Goal: Transaction & Acquisition: Subscribe to service/newsletter

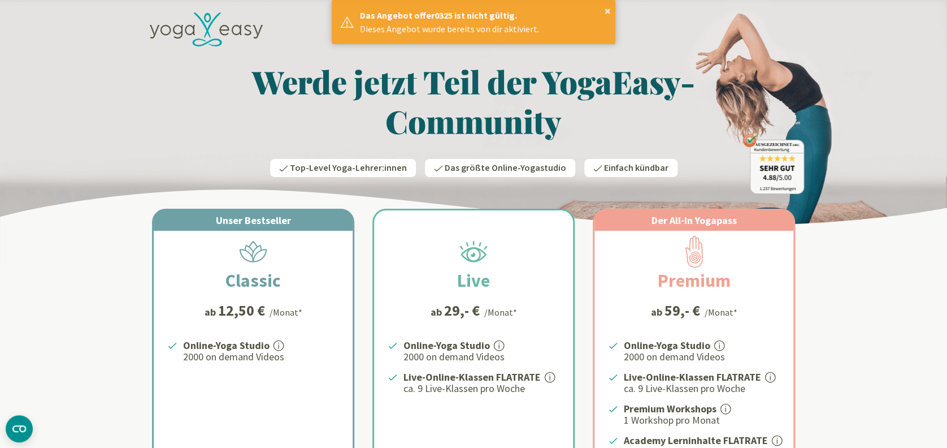
scroll to position [75, 0]
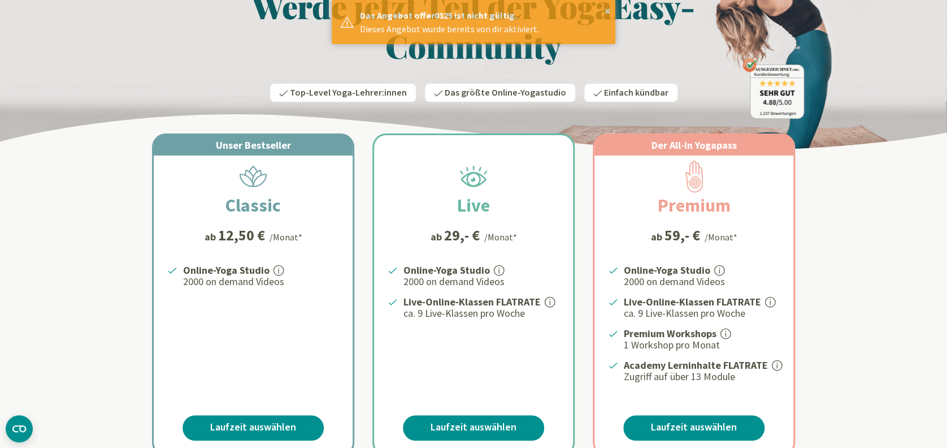
click at [255, 285] on p "2000 on demand Videos" at bounding box center [261, 282] width 156 height 14
click at [252, 424] on link "Laufzeit auswählen" at bounding box center [253, 427] width 141 height 25
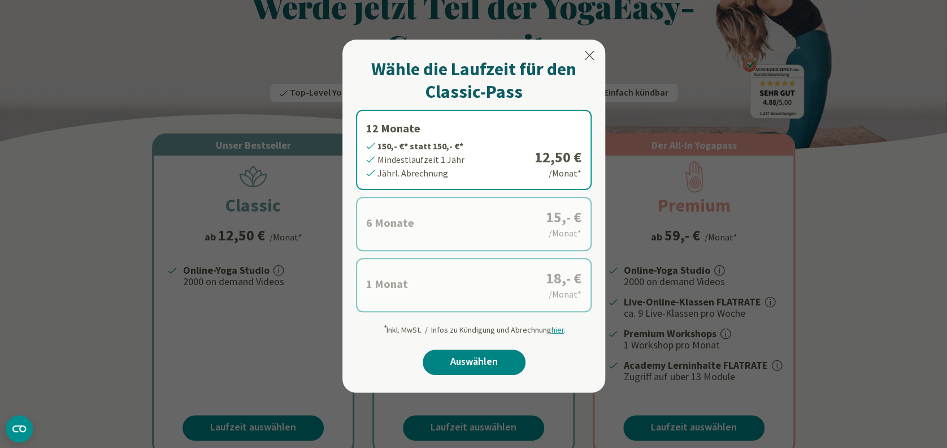
click at [485, 366] on link "Auswählen" at bounding box center [474, 361] width 103 height 25
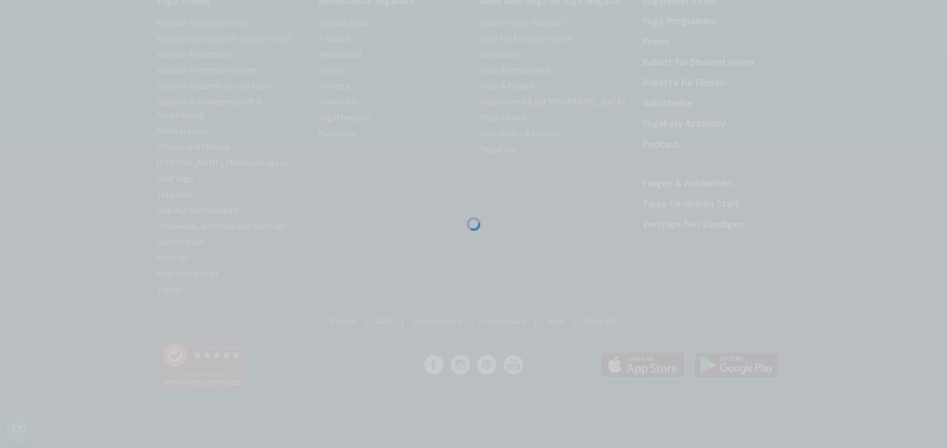
scroll to position [162, 0]
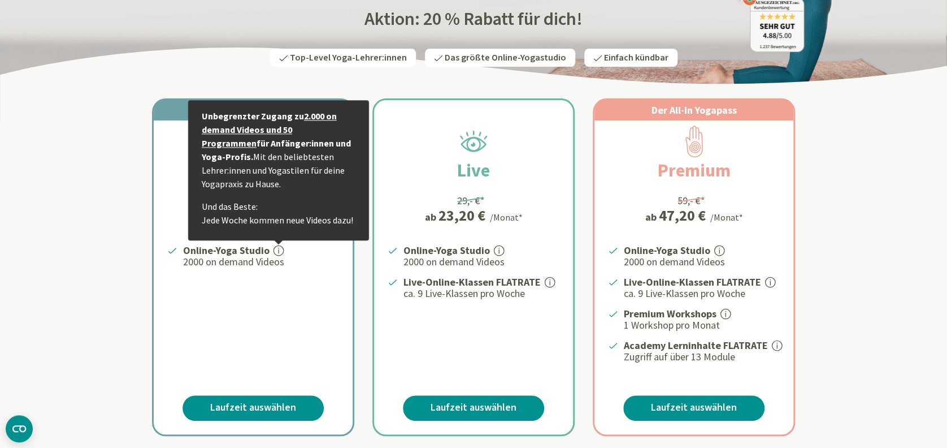
scroll to position [226, 0]
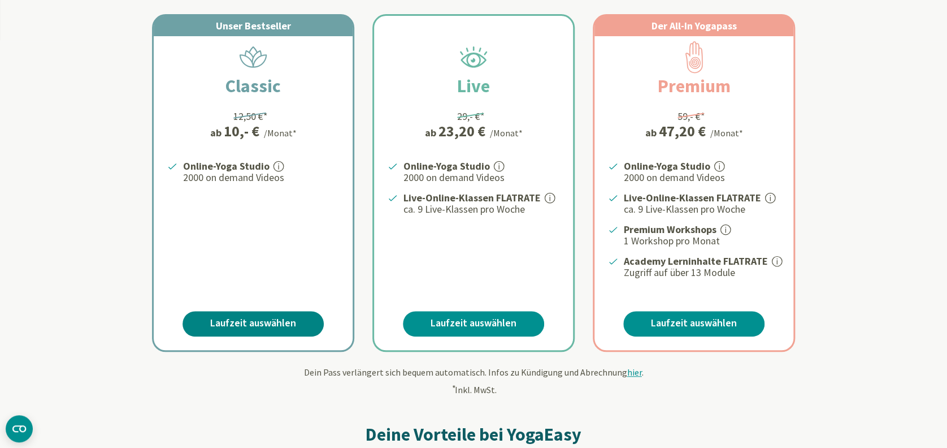
click at [244, 319] on link "Laufzeit auswählen" at bounding box center [253, 323] width 141 height 25
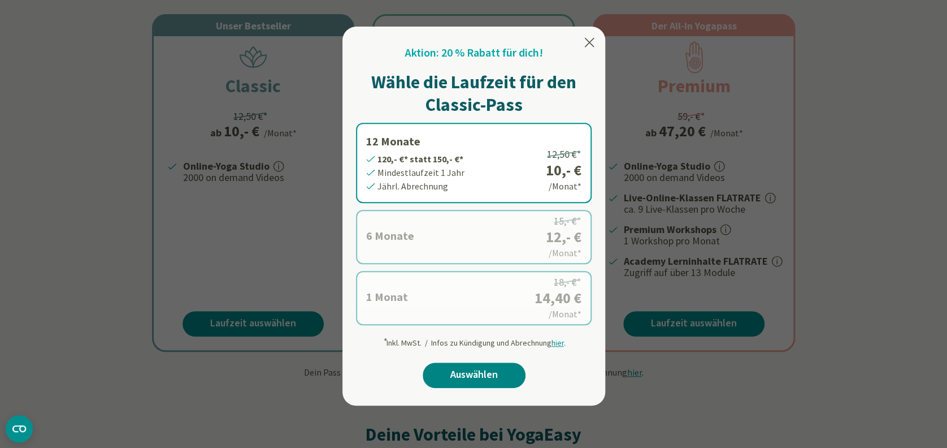
click at [482, 367] on link "Auswählen" at bounding box center [474, 374] width 103 height 25
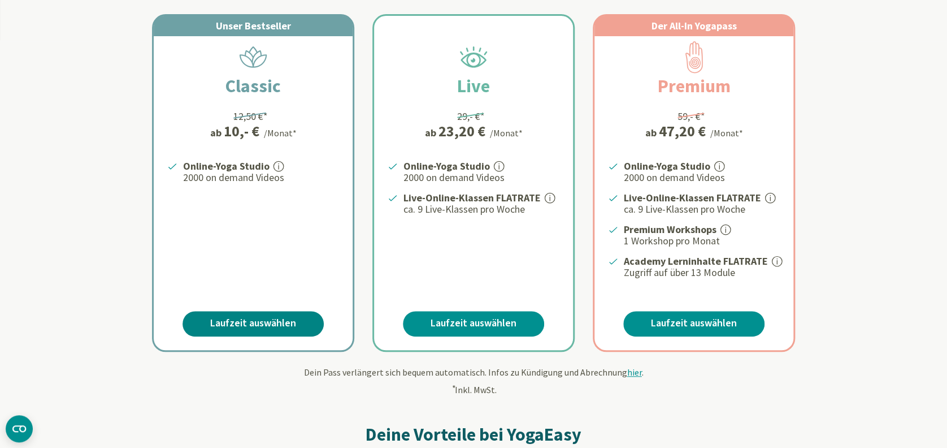
click at [241, 326] on link "Laufzeit auswählen" at bounding box center [253, 323] width 141 height 25
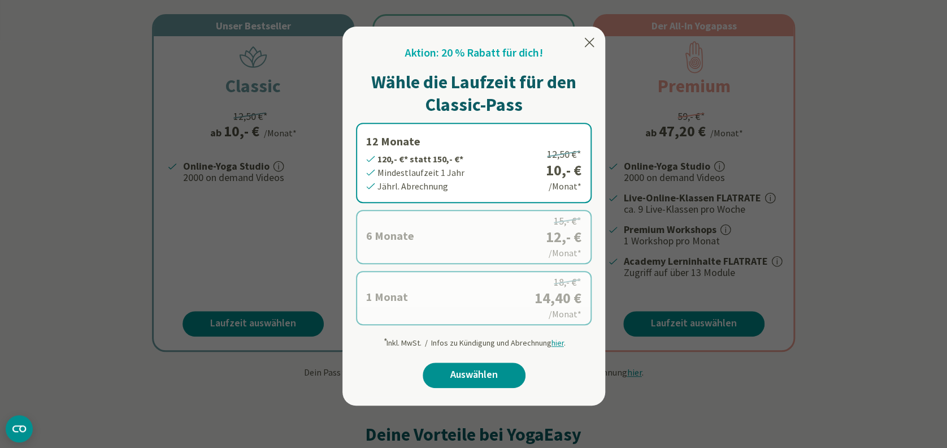
click at [524, 247] on label "6 Monate 72,- €* statt 90,- €* Mindestlaufzeit 6 Monate Halbjährl. Abrechnung 1…" at bounding box center [474, 237] width 236 height 54
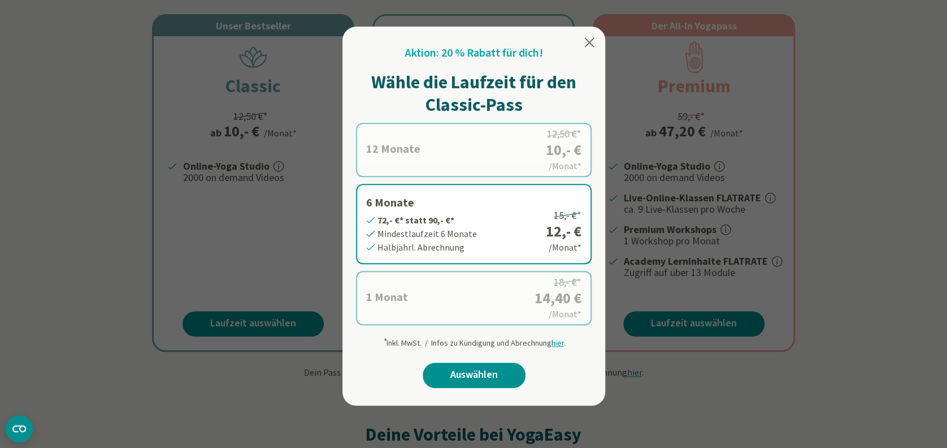
click at [503, 287] on label "1 Monat 14,40 €* statt 18,- €* Mindestlaufzeit 1 Monat Monatl. Abrechnung 18,- …" at bounding box center [474, 298] width 236 height 54
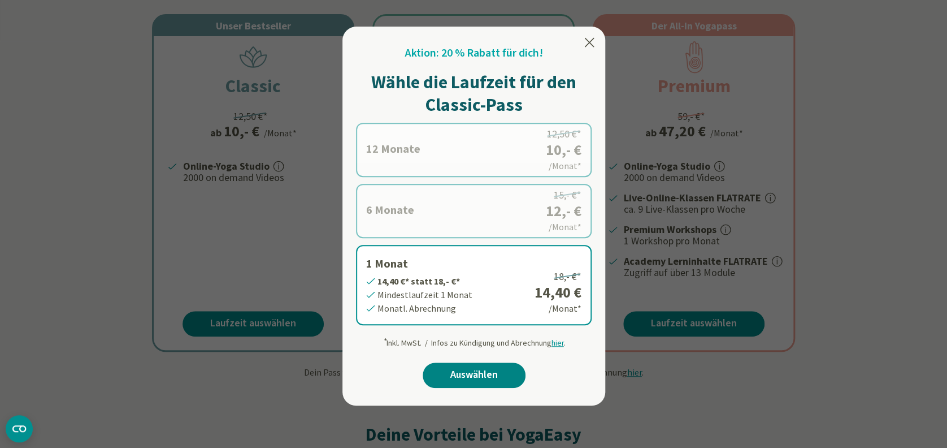
click at [482, 365] on link "Auswählen" at bounding box center [474, 374] width 103 height 25
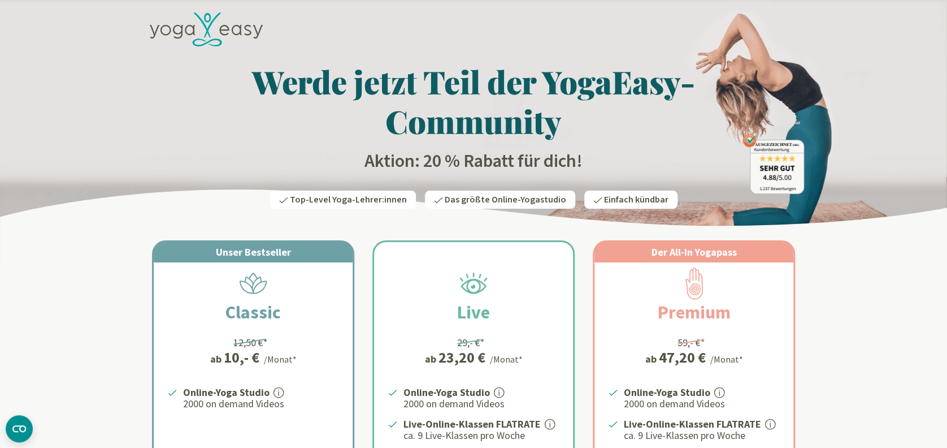
click at [205, 29] on icon at bounding box center [206, 29] width 113 height 34
click at [292, 317] on h2 "Classic" at bounding box center [253, 311] width 110 height 27
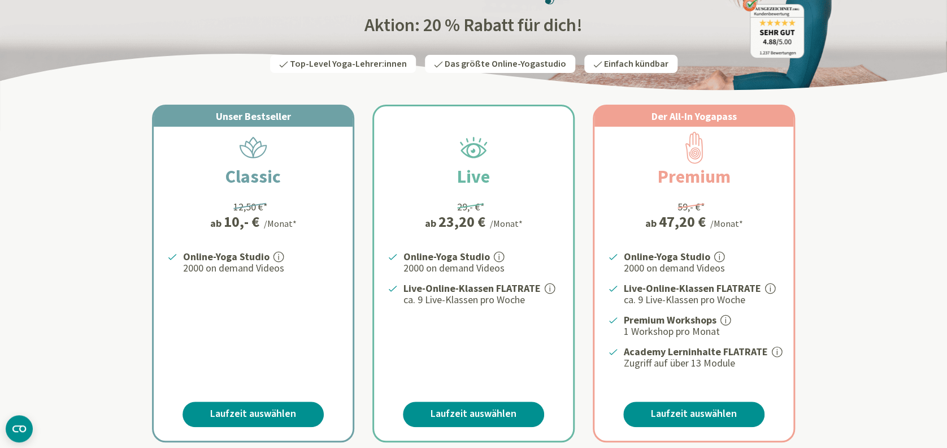
scroll to position [226, 0]
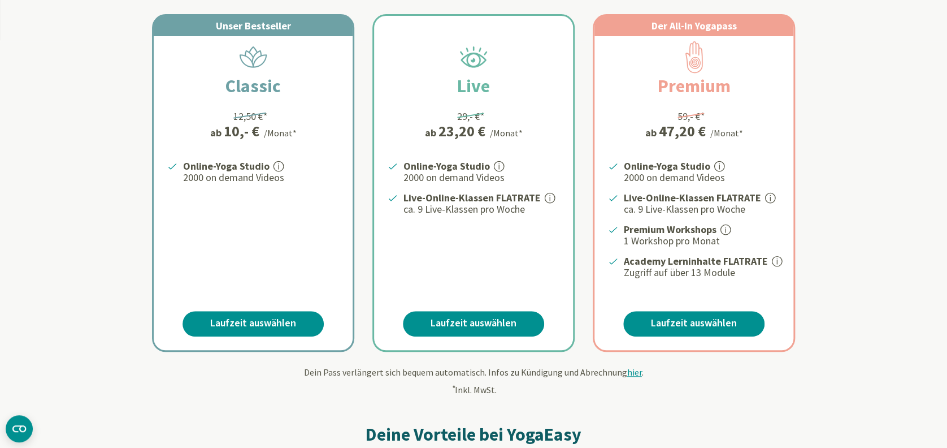
click at [280, 310] on div "Unser Bestseller Classic 12,50 €* ab 10,- € /Monat* Online-Yoga Studio 2000 on …" at bounding box center [253, 183] width 199 height 334
click at [275, 320] on link "Laufzeit auswählen" at bounding box center [253, 323] width 141 height 25
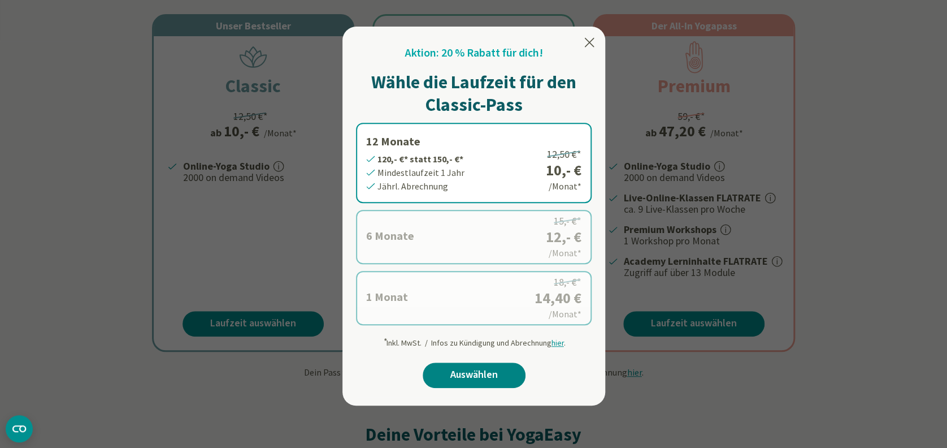
click at [467, 363] on link "Auswählen" at bounding box center [474, 374] width 103 height 25
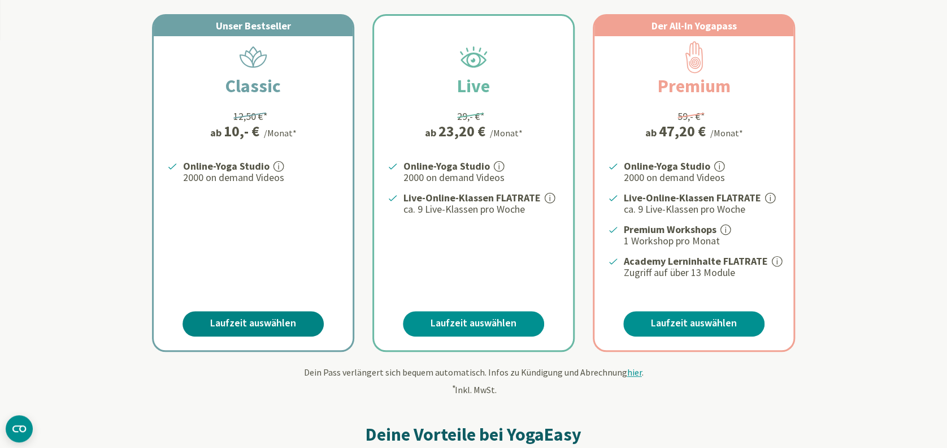
click at [298, 328] on link "Laufzeit auswählen" at bounding box center [253, 323] width 141 height 25
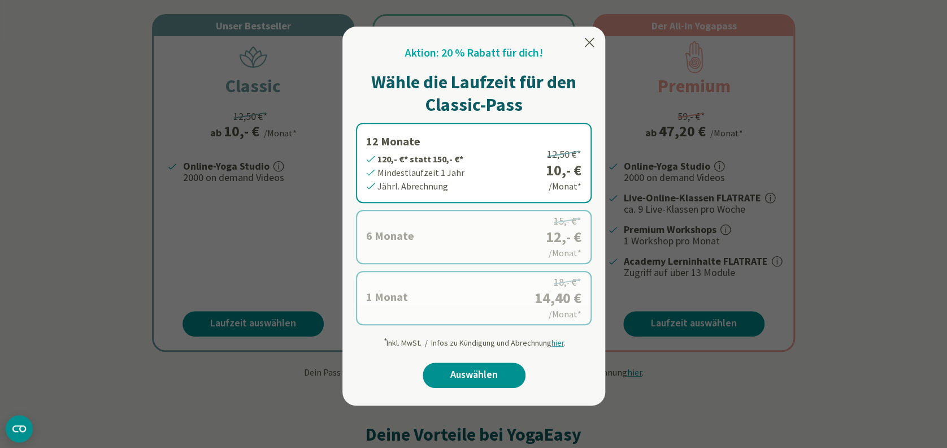
click at [416, 289] on label "1 Monat 14,40 €* statt 18,- €* Mindestlaufzeit 1 Monat Monatl. Abrechnung 18,- …" at bounding box center [474, 298] width 236 height 54
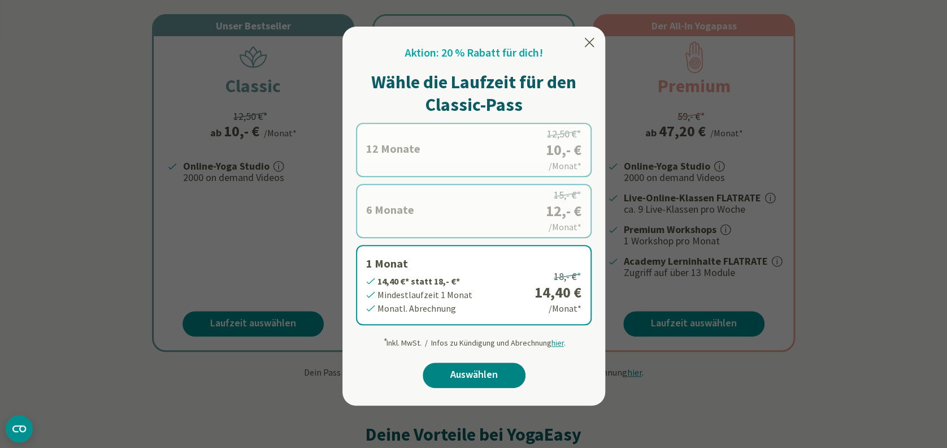
click at [457, 376] on link "Auswählen" at bounding box center [474, 374] width 103 height 25
